Goal: Task Accomplishment & Management: Manage account settings

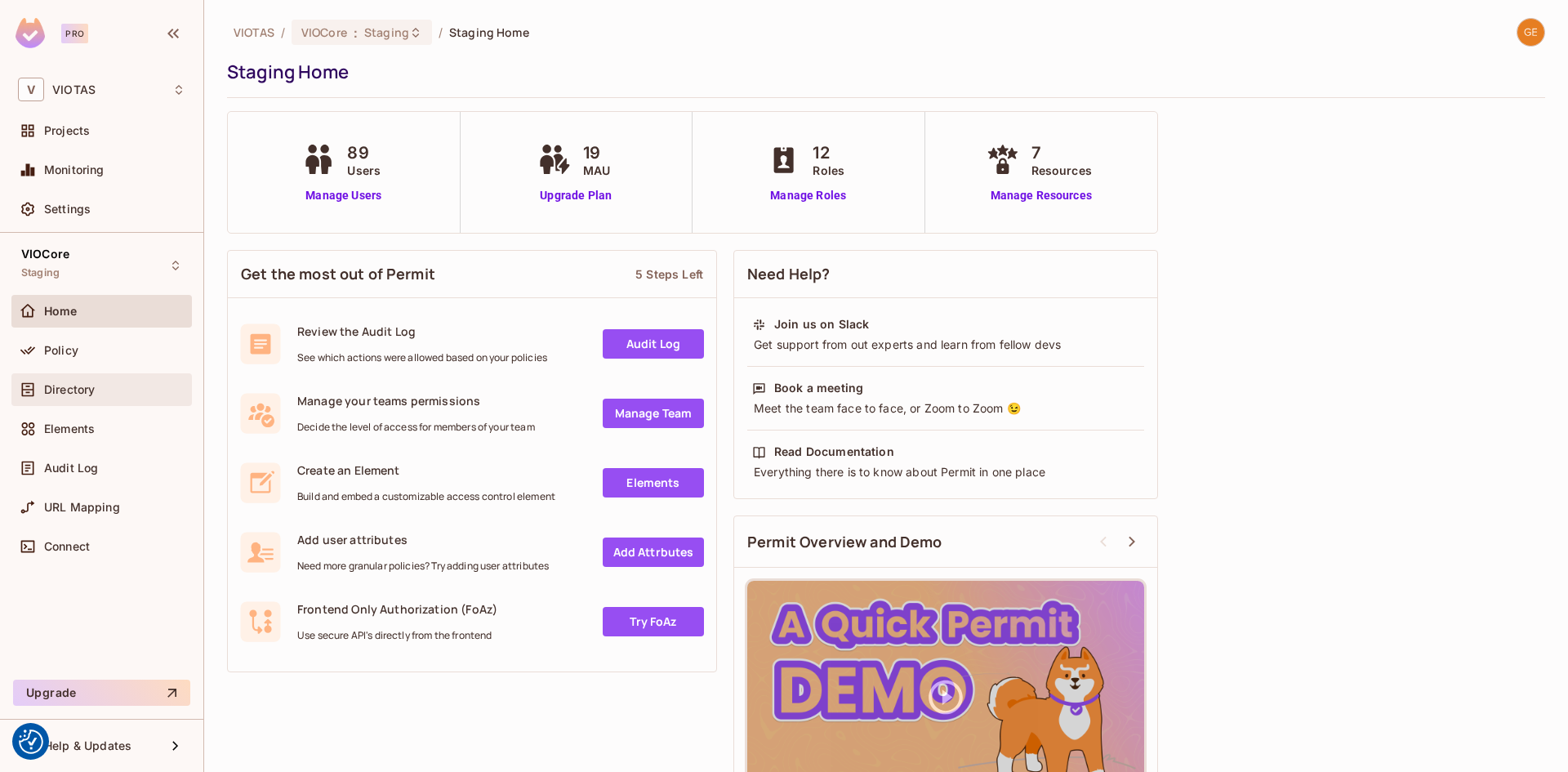
click at [92, 386] on span "Directory" at bounding box center [69, 389] width 51 height 13
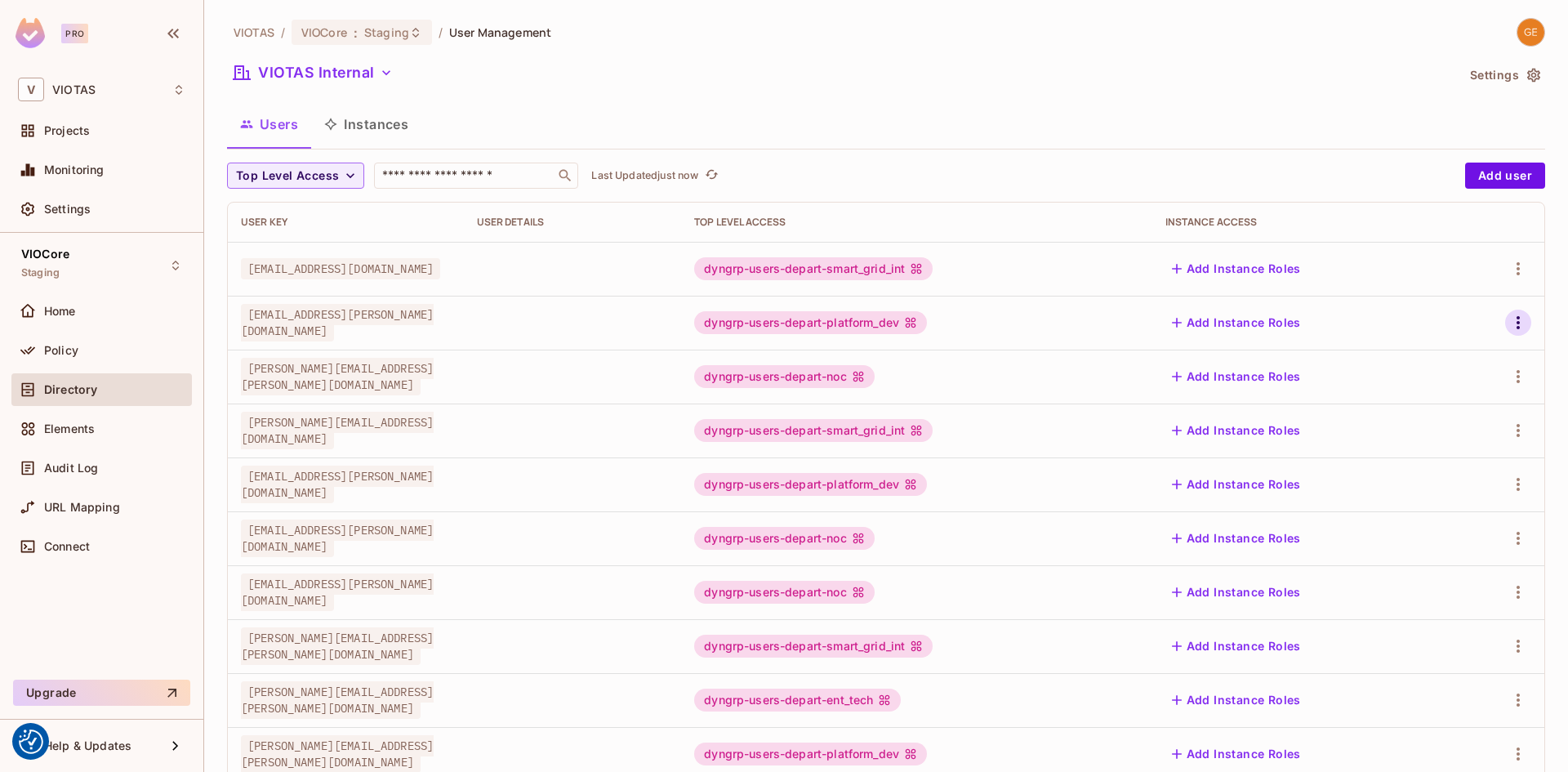
click at [1510, 316] on icon "button" at bounding box center [1518, 322] width 20 height 20
click at [1453, 394] on div "Edit Attributes" at bounding box center [1449, 396] width 81 height 16
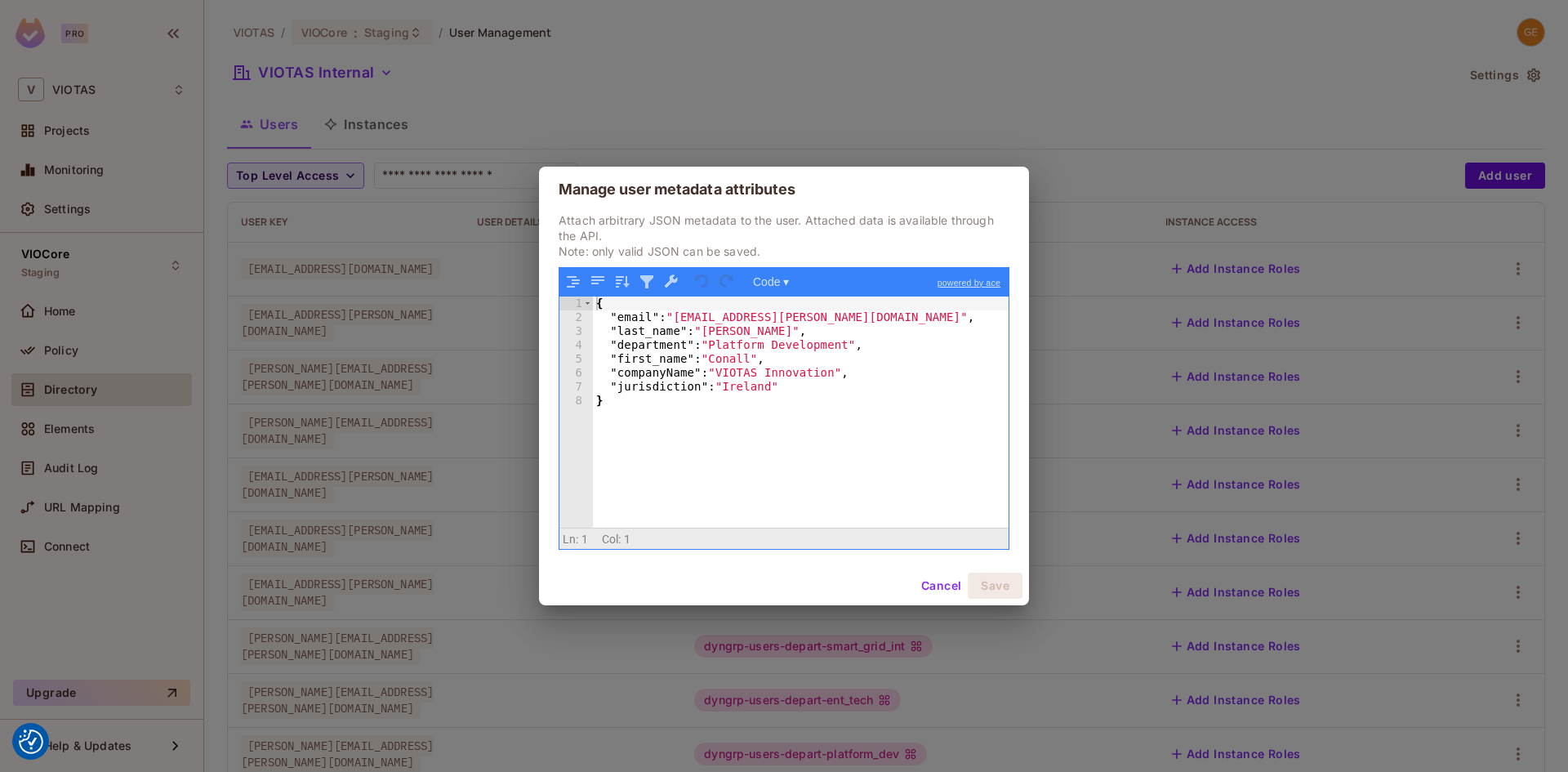
click at [932, 579] on button "Cancel" at bounding box center [942, 585] width 53 height 26
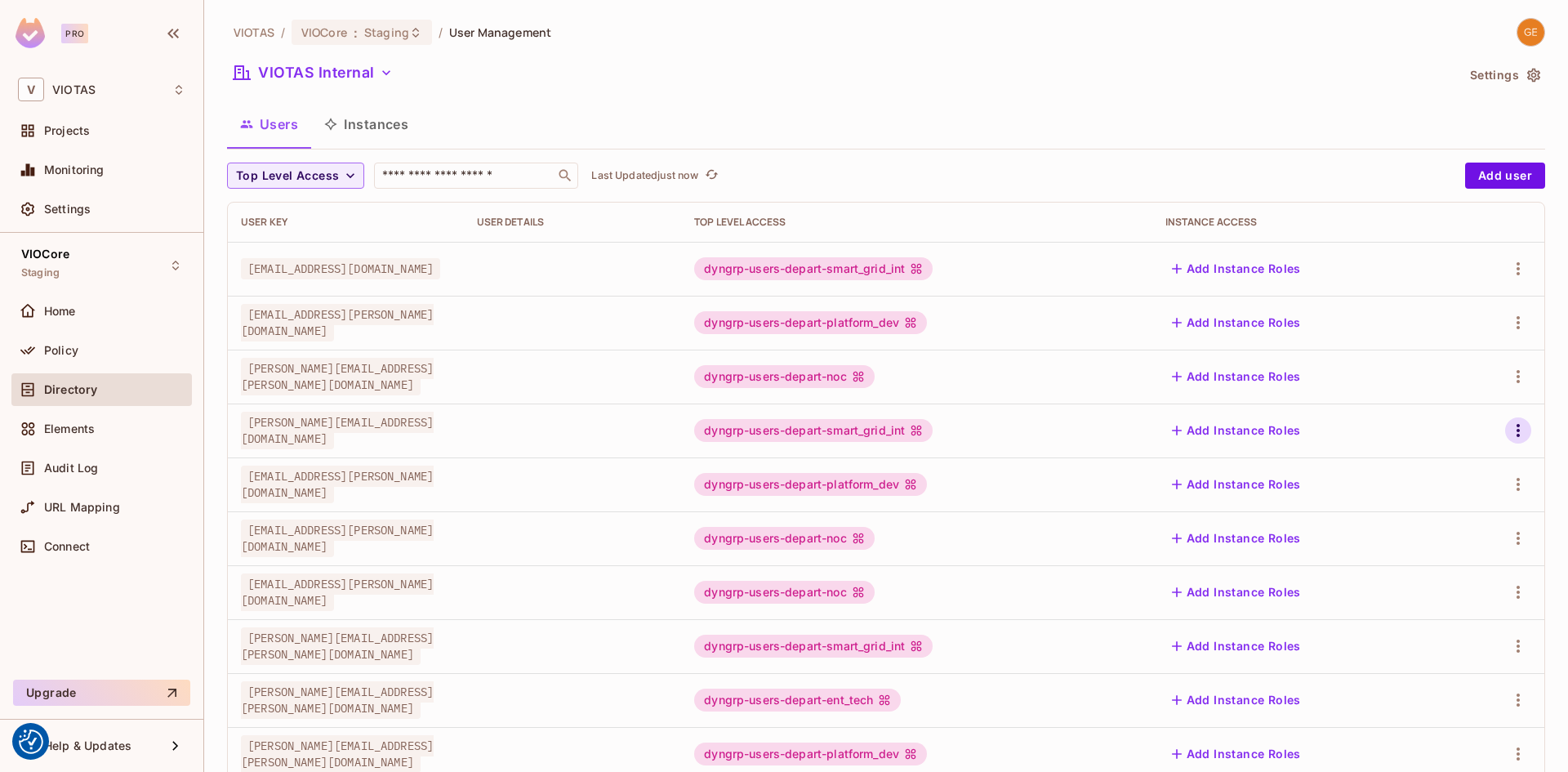
click at [1508, 434] on icon "button" at bounding box center [1518, 431] width 20 height 20
click at [1438, 506] on div "Edit Attributes" at bounding box center [1449, 504] width 81 height 16
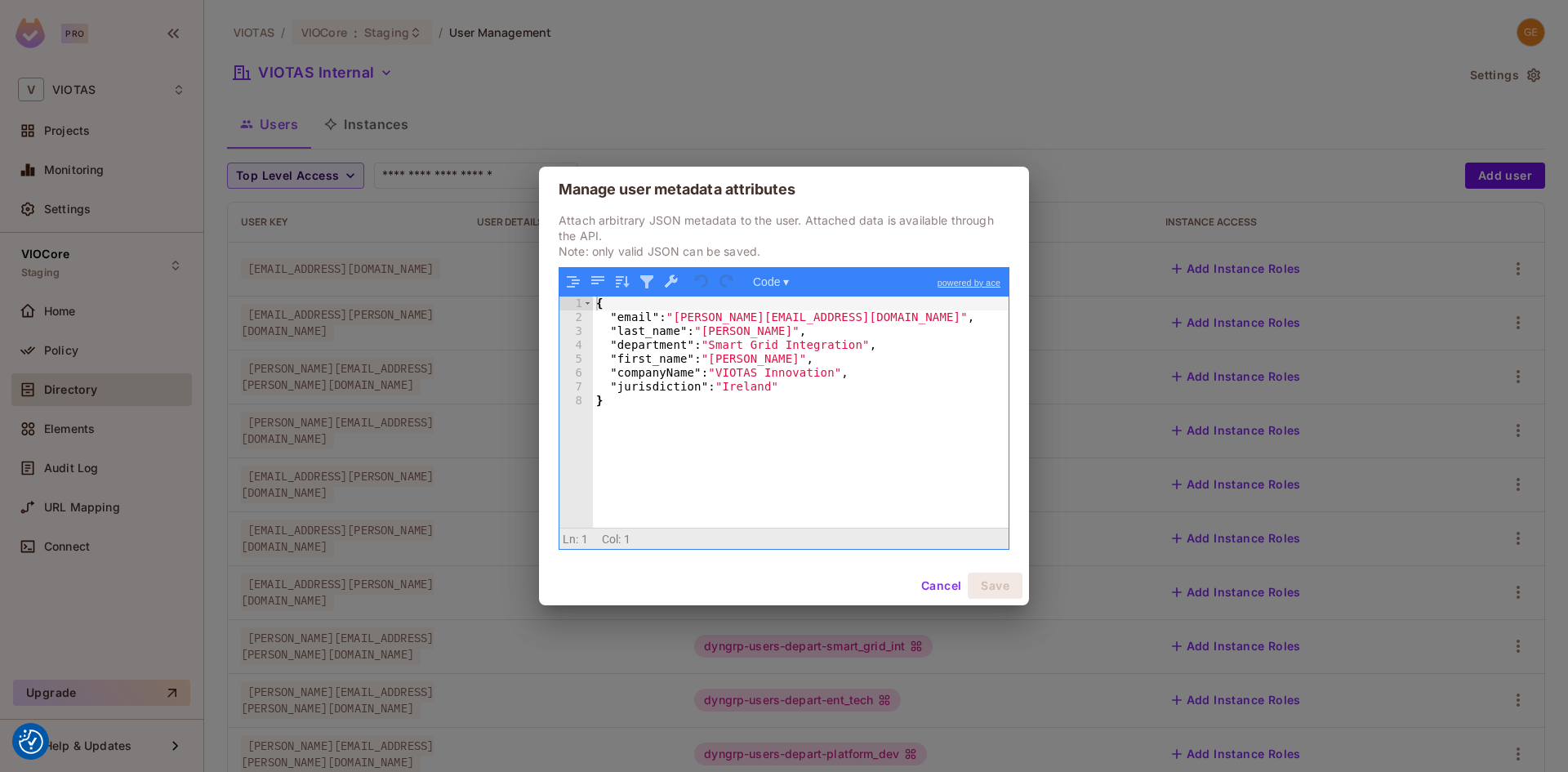
click at [941, 584] on button "Cancel" at bounding box center [942, 585] width 53 height 26
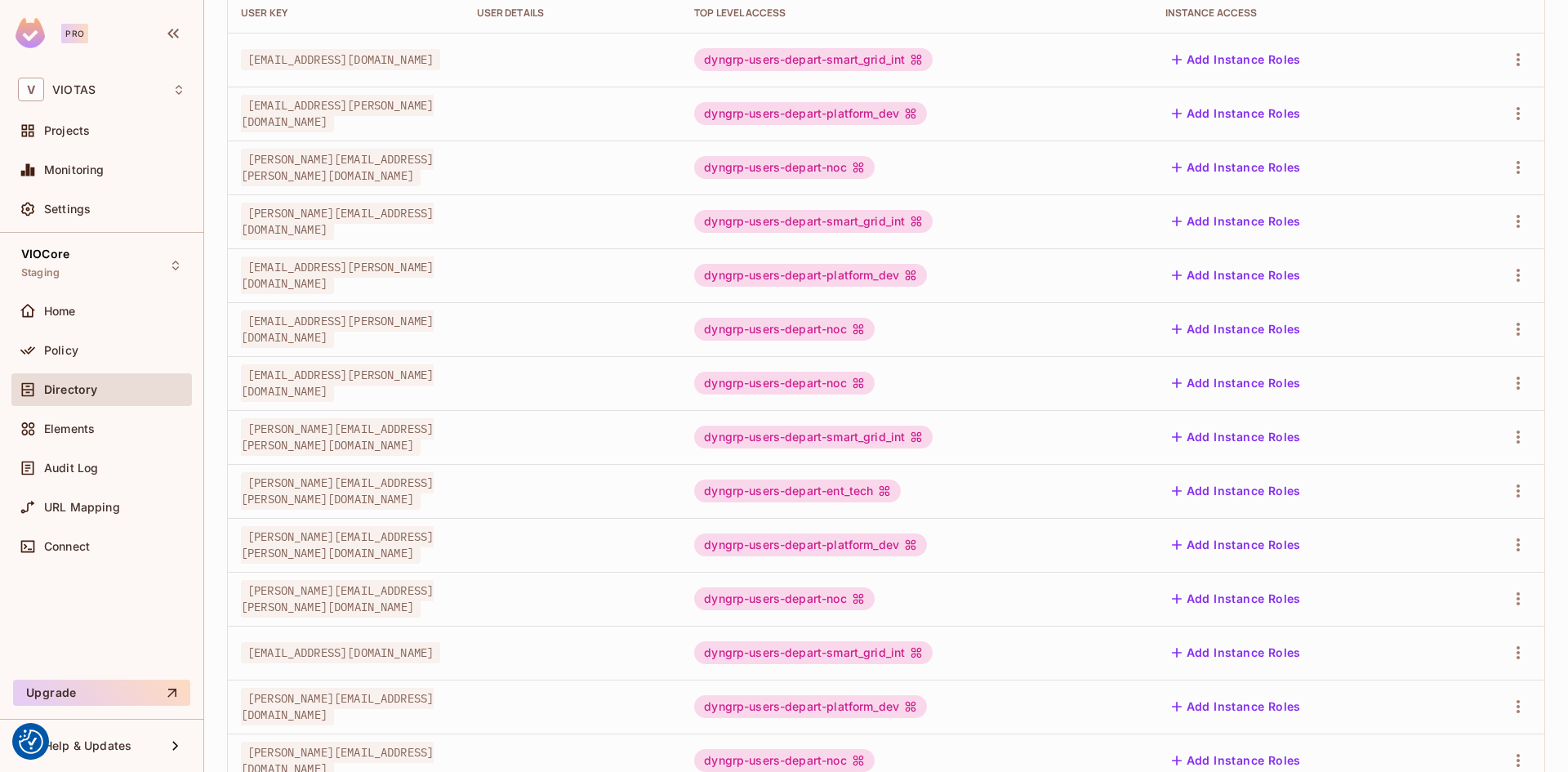
scroll to position [370, 0]
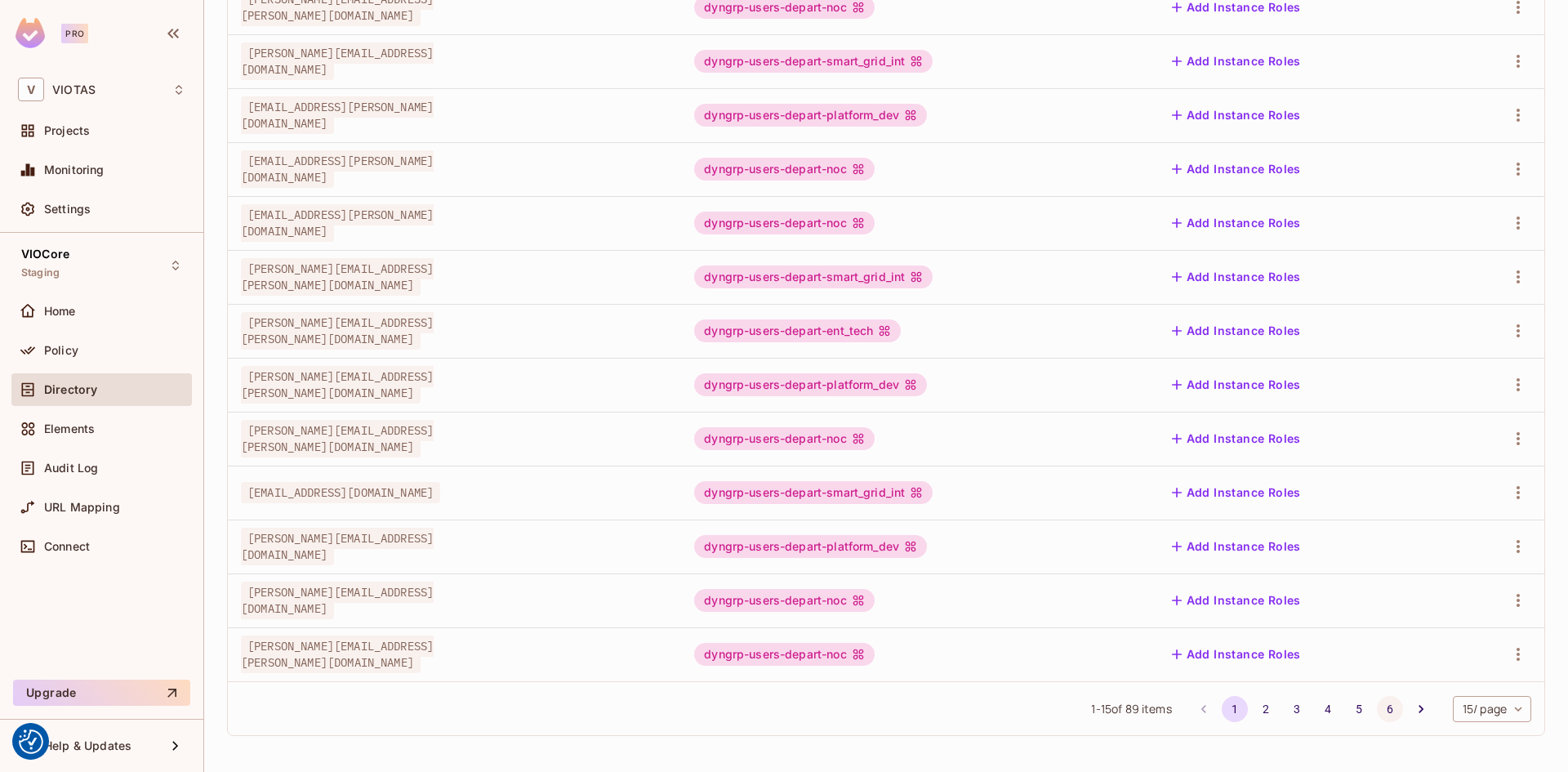
click at [1377, 710] on button "6" at bounding box center [1389, 708] width 26 height 26
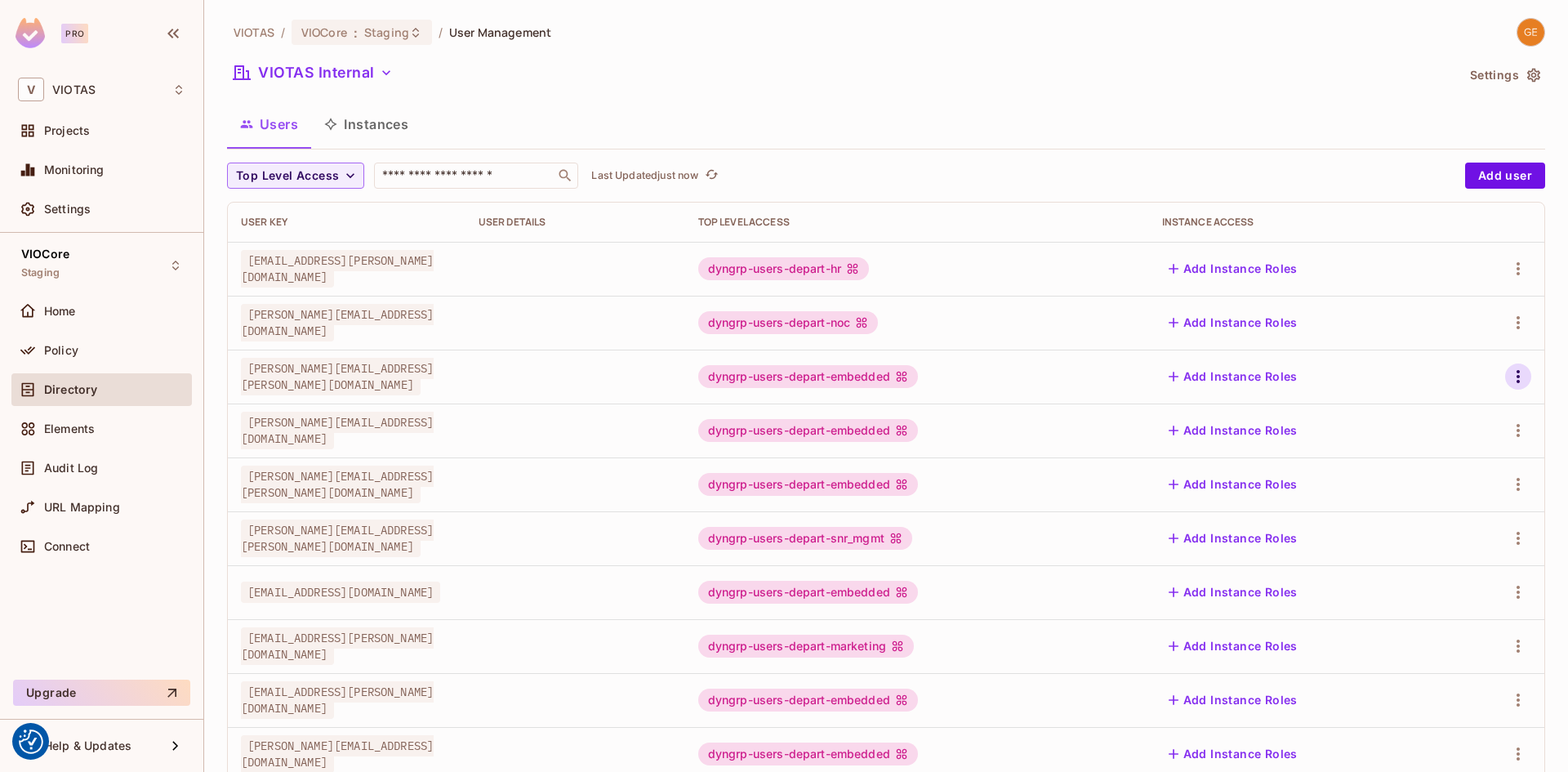
click at [1508, 383] on icon "button" at bounding box center [1518, 377] width 20 height 20
click at [1455, 453] on div "Edit Attributes" at bounding box center [1449, 450] width 81 height 16
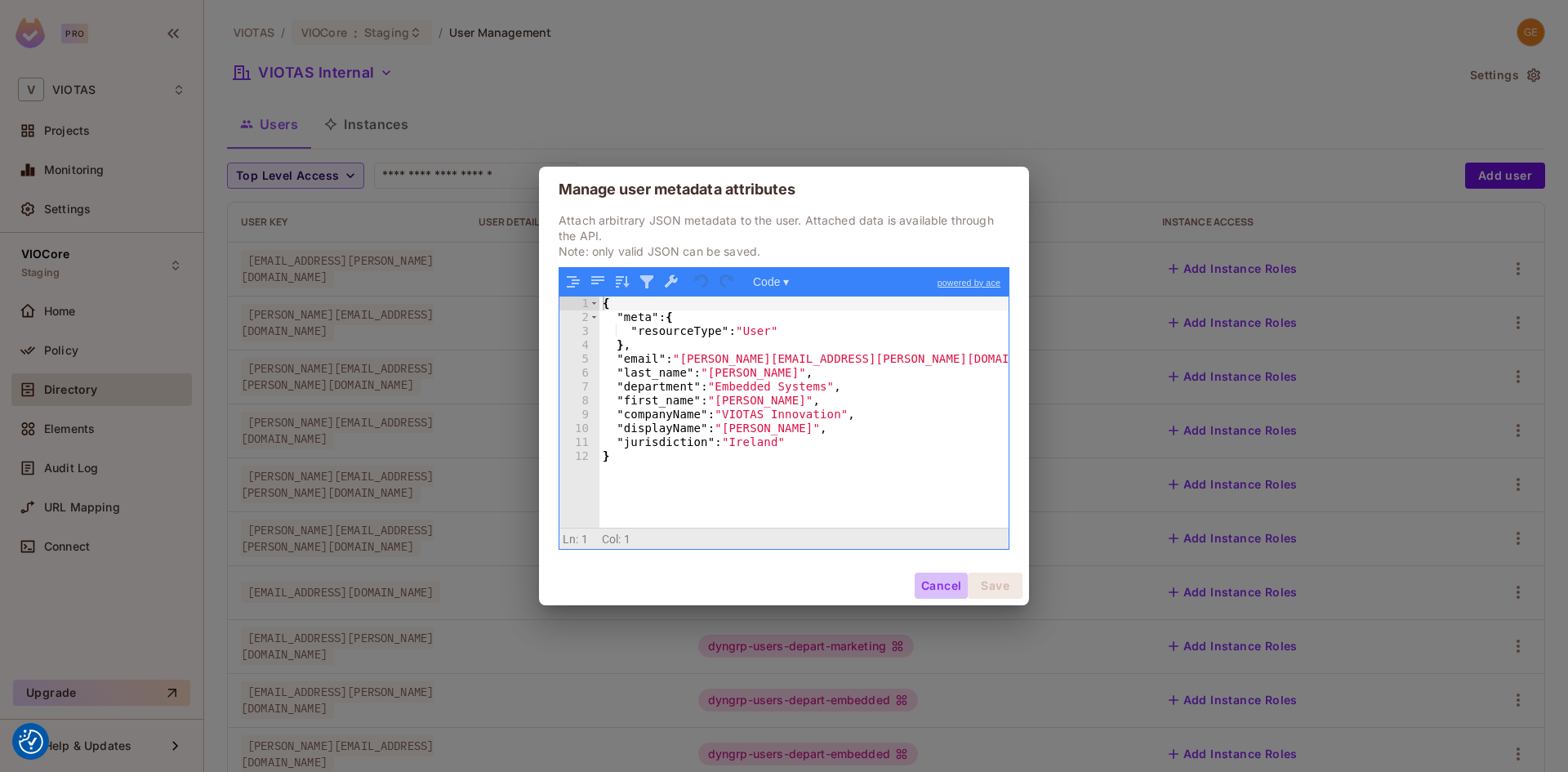
click at [936, 592] on button "Cancel" at bounding box center [942, 585] width 53 height 26
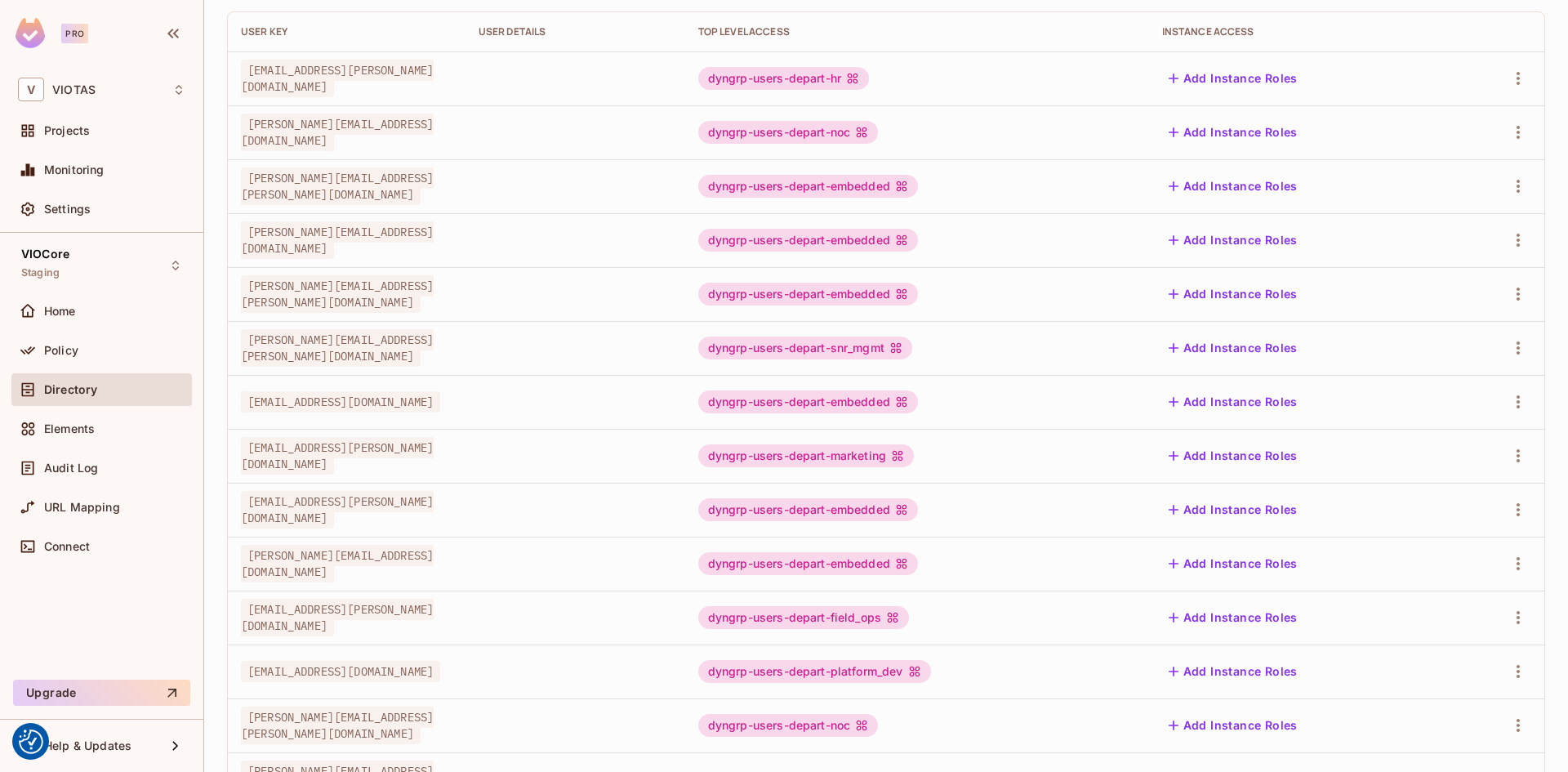
scroll to position [315, 0]
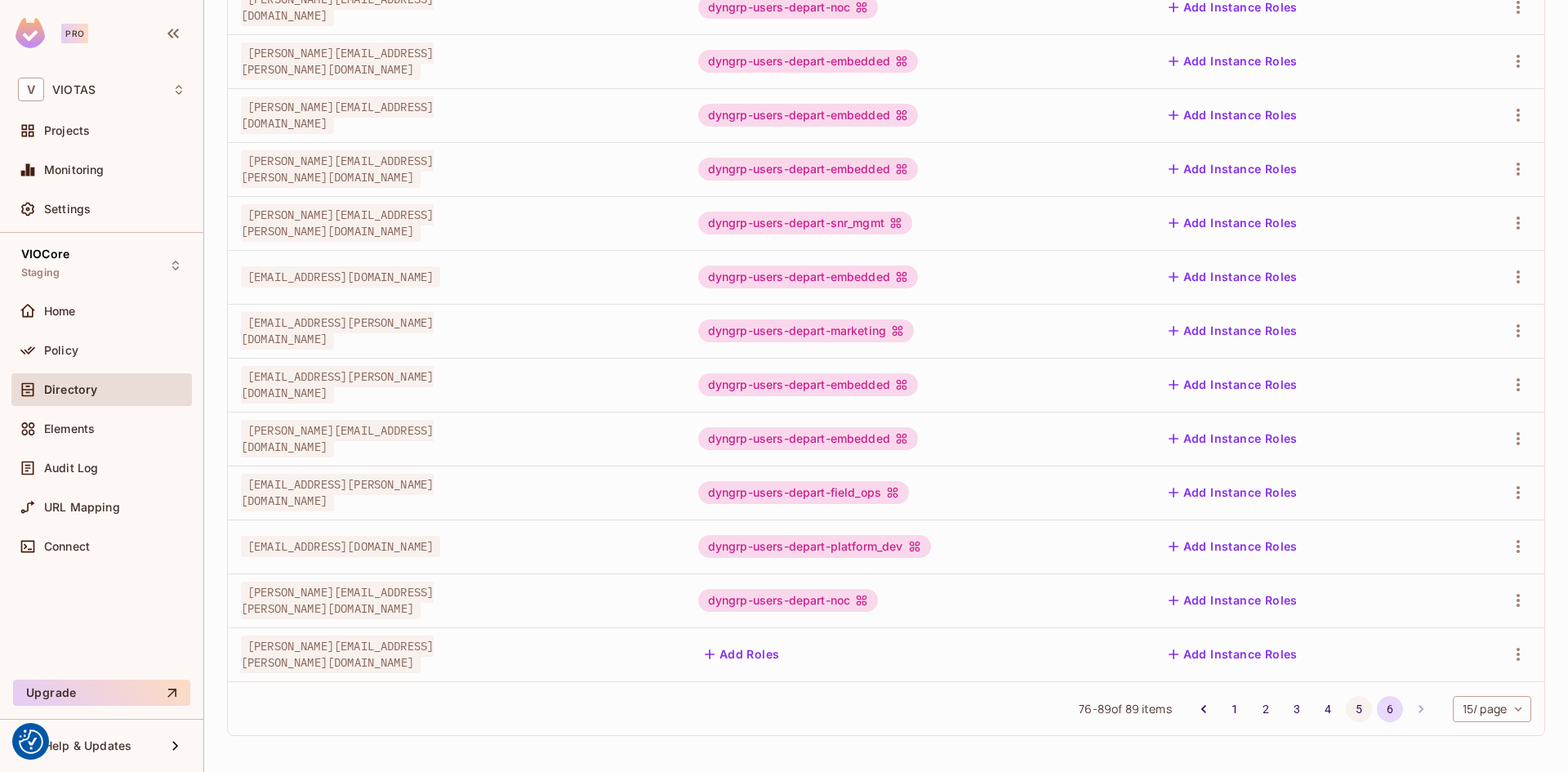
click at [1346, 710] on button "5" at bounding box center [1358, 708] width 26 height 26
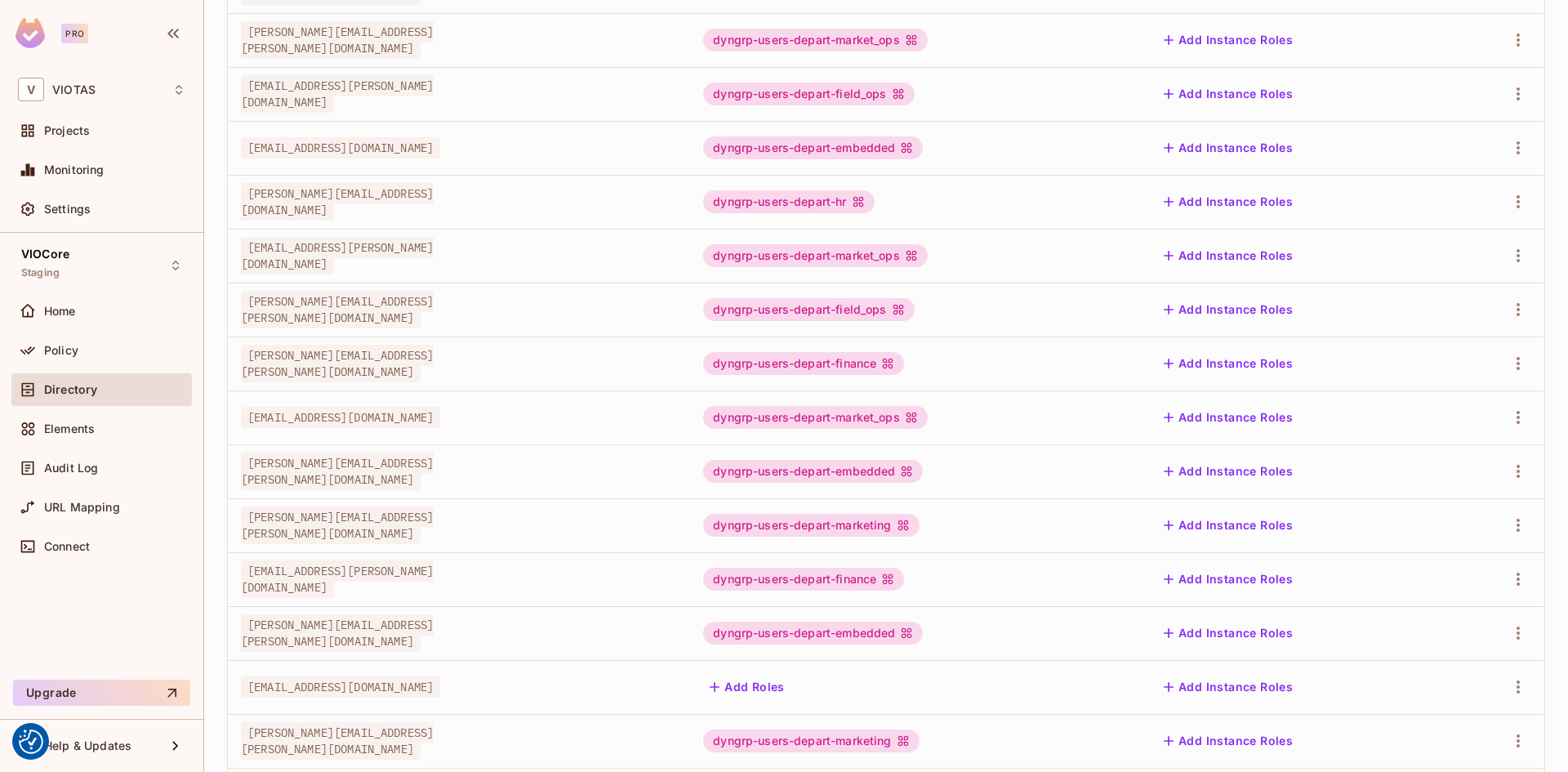
scroll to position [370, 0]
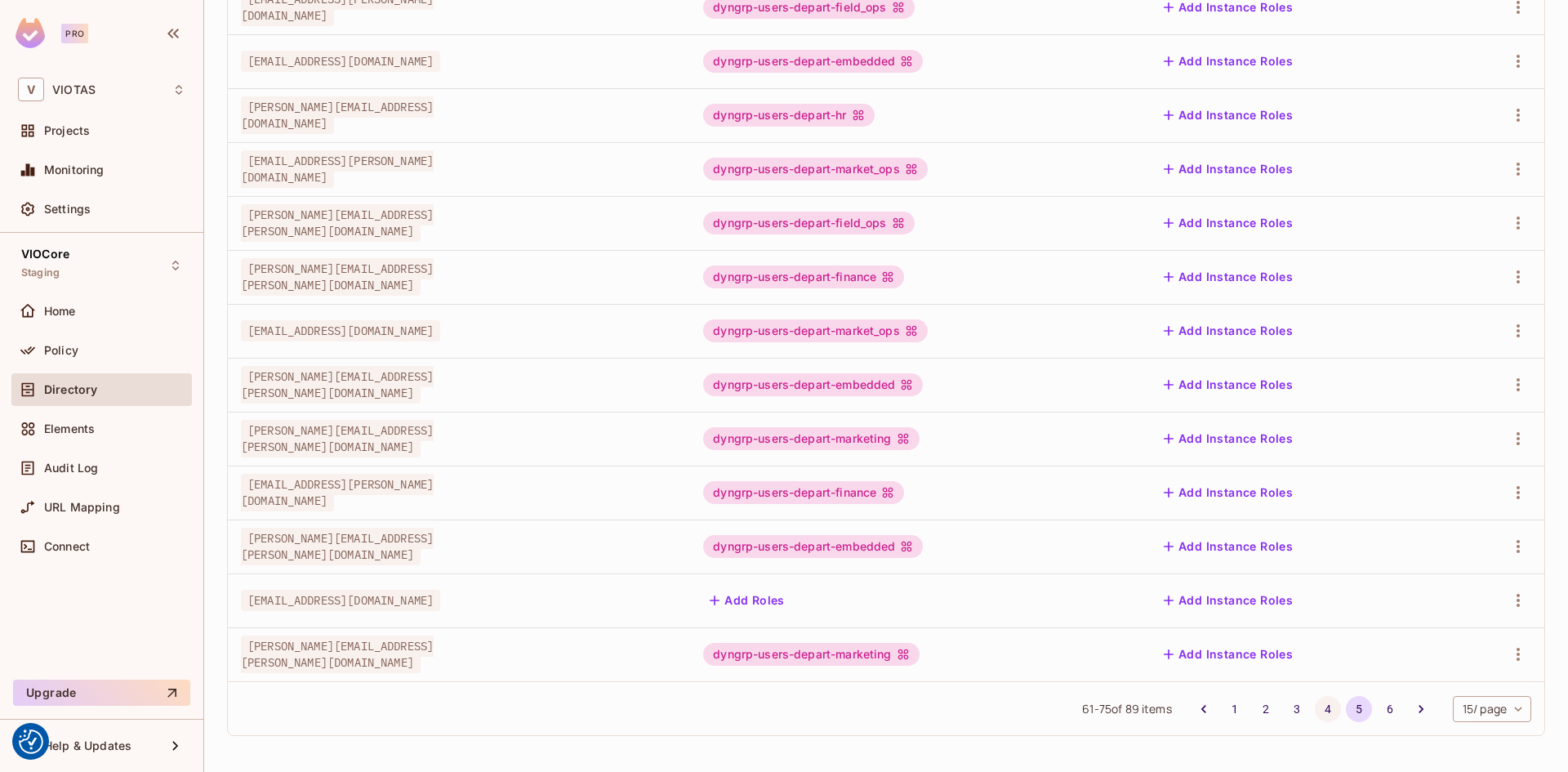
click at [1315, 701] on button "4" at bounding box center [1327, 708] width 26 height 26
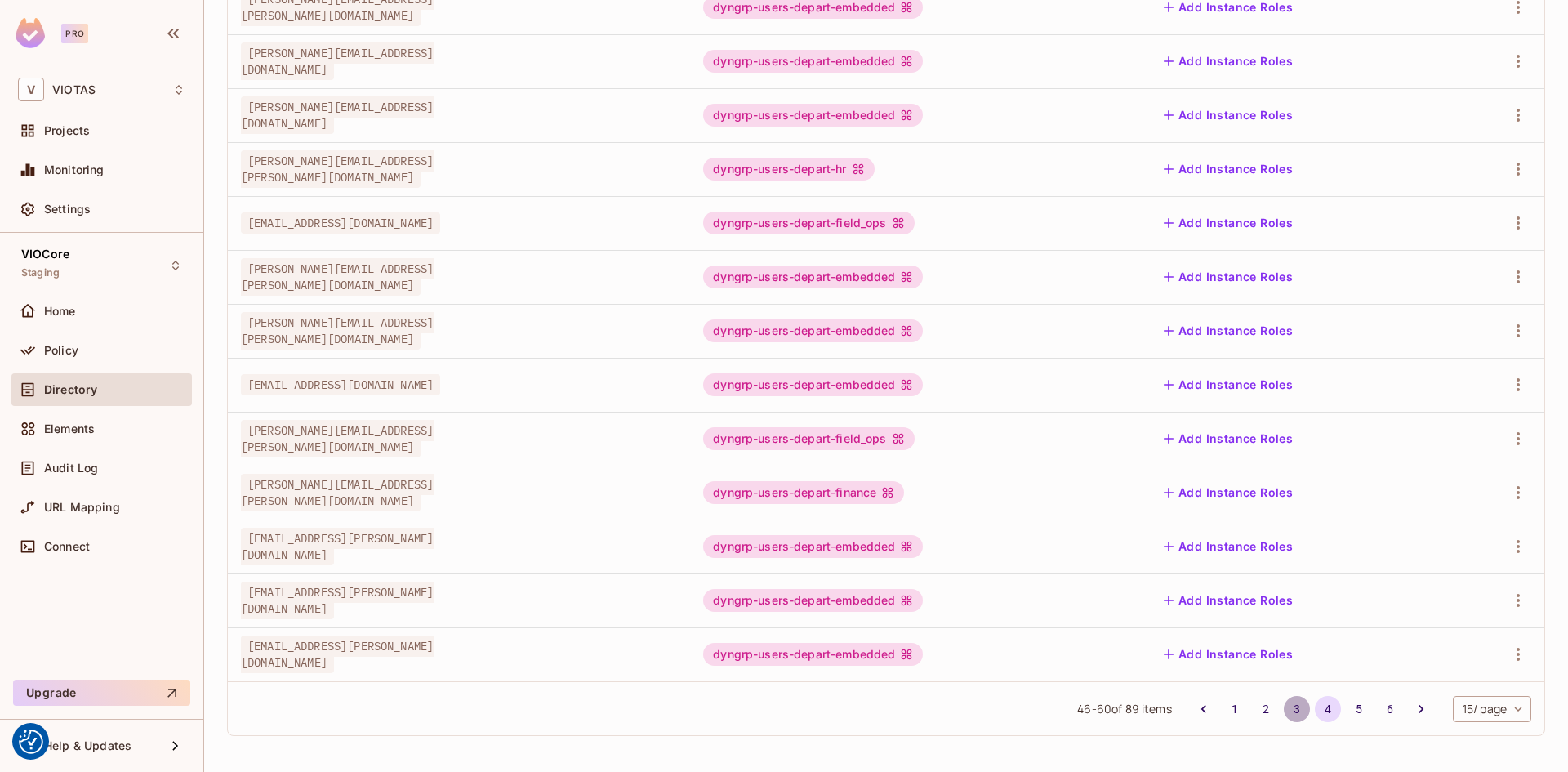
click at [1289, 707] on button "3" at bounding box center [1296, 708] width 26 height 26
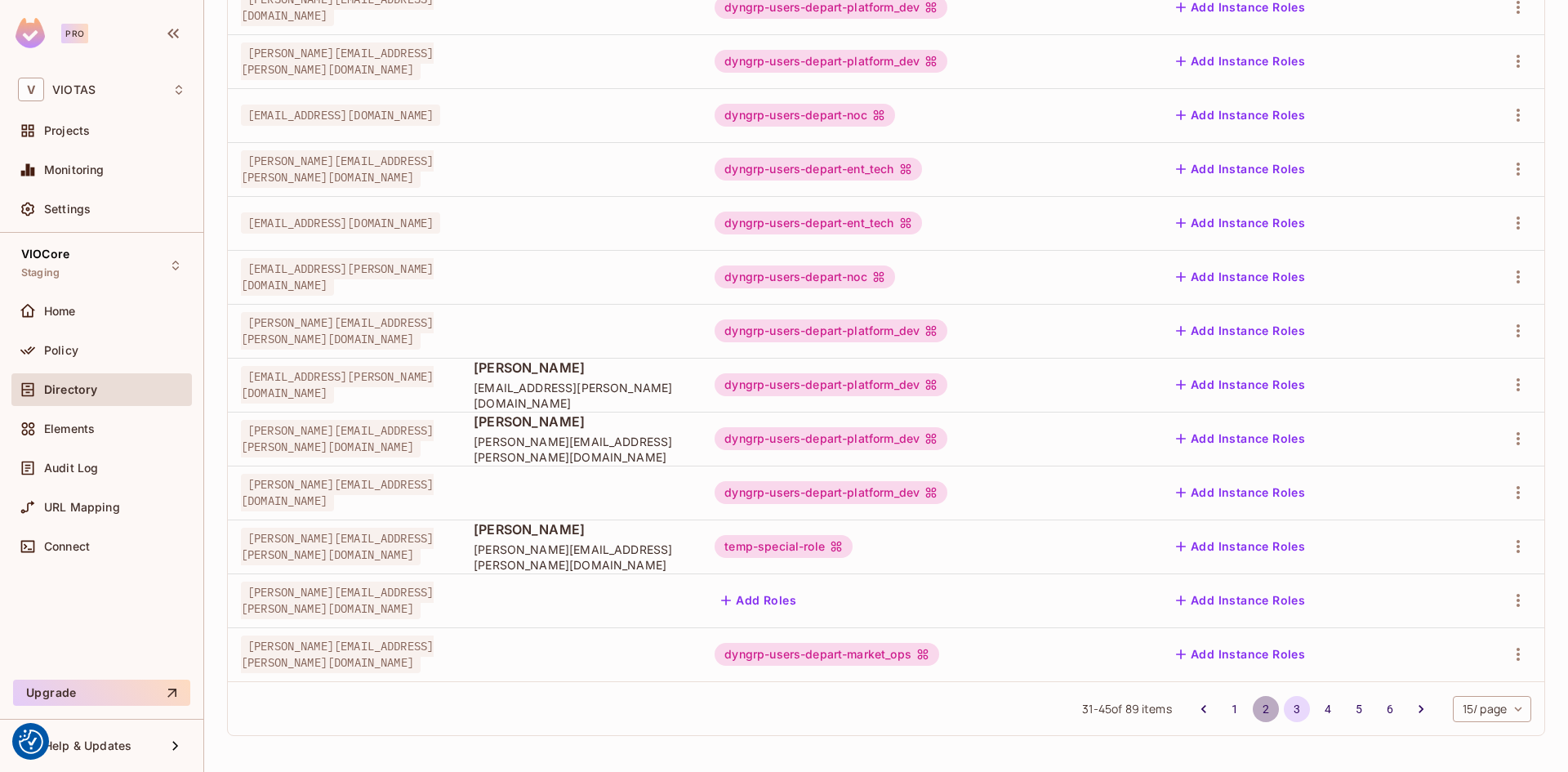
click at [1253, 704] on button "2" at bounding box center [1265, 708] width 26 height 26
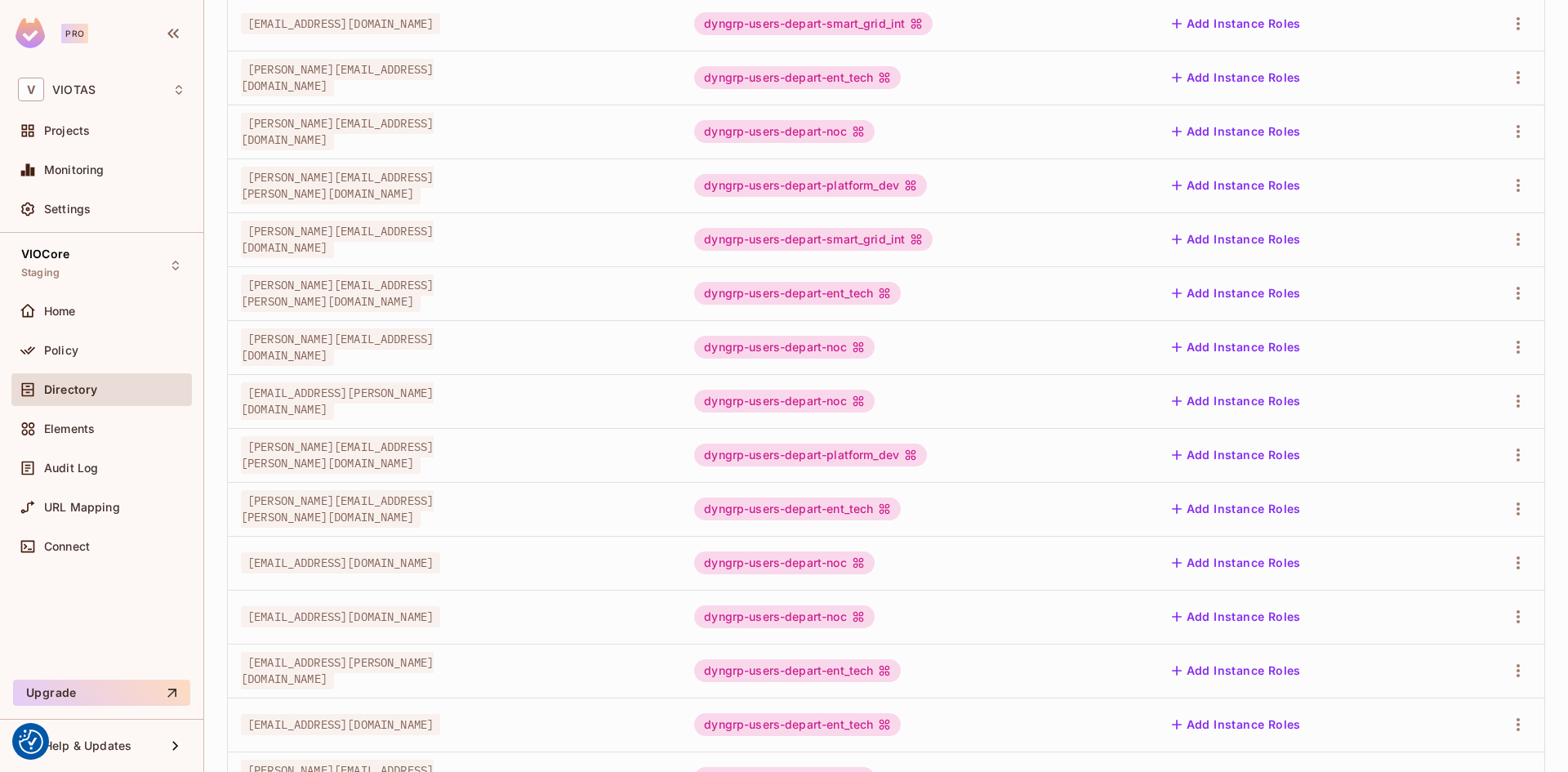
scroll to position [327, 0]
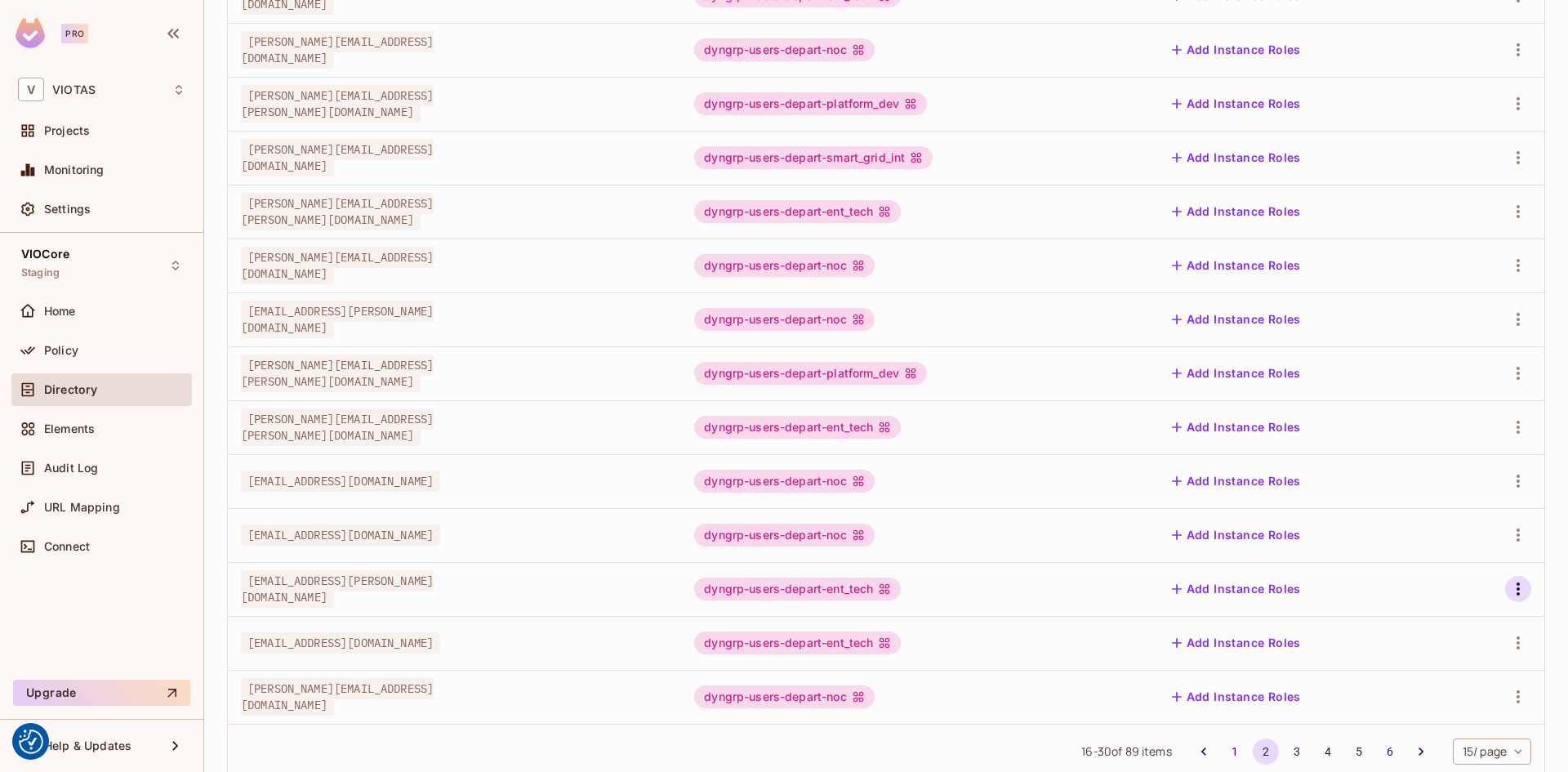
click at [1508, 588] on icon "button" at bounding box center [1518, 589] width 20 height 20
click at [1448, 661] on div "Edit Attributes" at bounding box center [1449, 662] width 81 height 16
